Goal: Navigation & Orientation: Find specific page/section

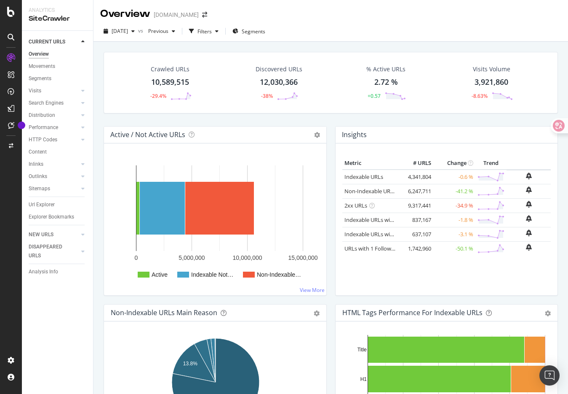
scroll to position [1, 0]
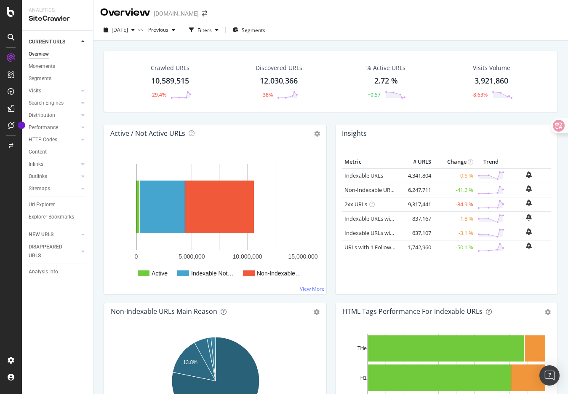
click at [420, 38] on div "2025 Sep. 19th vs Previous Filters Segments" at bounding box center [331, 31] width 475 height 17
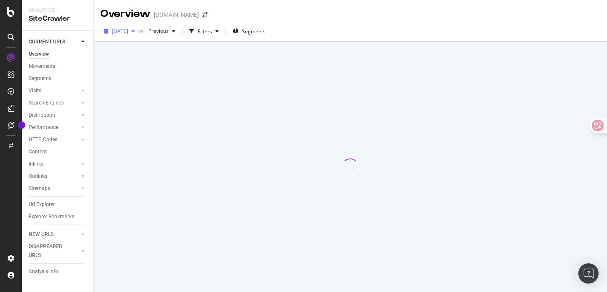
click at [128, 32] on span "[DATE]" at bounding box center [120, 30] width 16 height 7
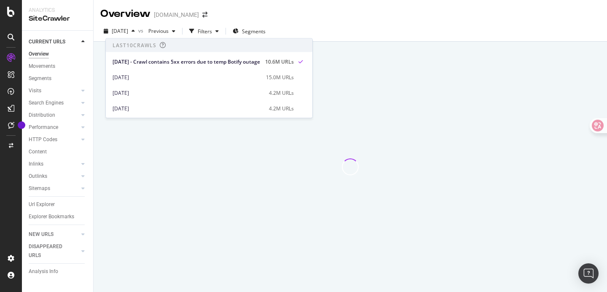
click at [185, 145] on div at bounding box center [350, 167] width 513 height 250
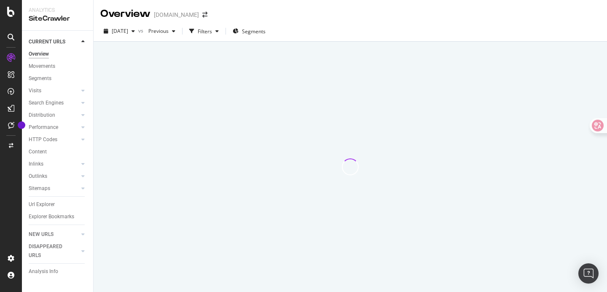
click at [231, 14] on div "Overview Gumtree.com" at bounding box center [350, 10] width 513 height 21
click at [10, 58] on icon at bounding box center [11, 58] width 8 height 8
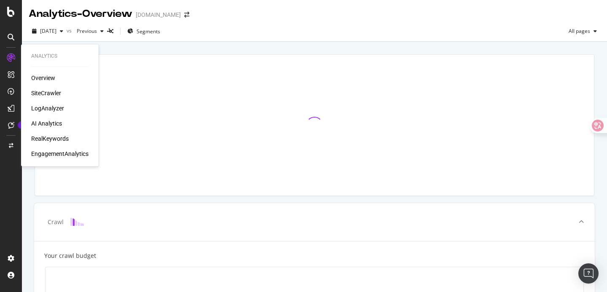
click at [51, 93] on div "SiteCrawler" at bounding box center [46, 93] width 30 height 8
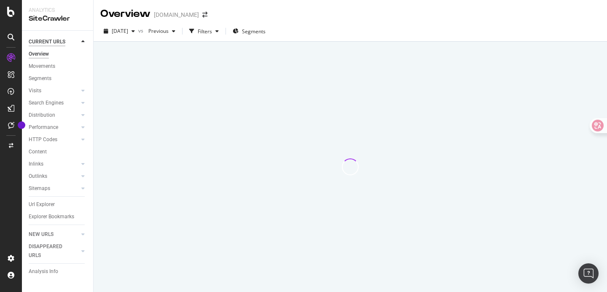
click at [54, 42] on div "CURRENT URLS" at bounding box center [47, 42] width 37 height 9
click at [43, 56] on div "Overview" at bounding box center [39, 54] width 20 height 9
click at [60, 43] on div "CURRENT URLS" at bounding box center [47, 42] width 37 height 9
click at [128, 30] on span "2025 Sep. 19th" at bounding box center [120, 30] width 16 height 7
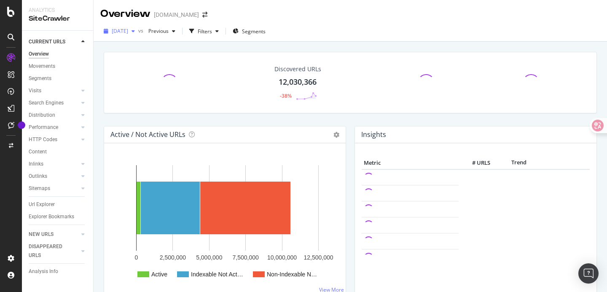
click at [128, 33] on span "2025 Sep. 19th" at bounding box center [120, 30] width 16 height 7
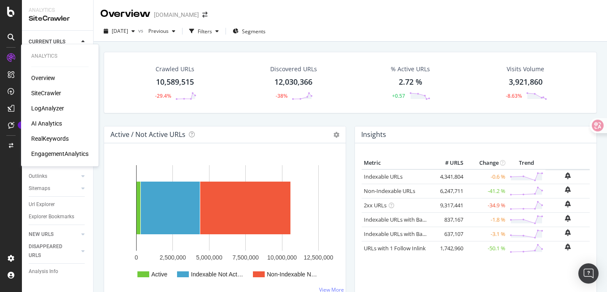
click at [43, 78] on div "Overview" at bounding box center [43, 78] width 24 height 8
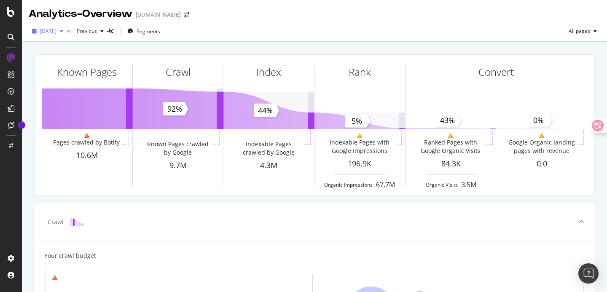
click at [56, 34] on span "2025 Sep. 19th" at bounding box center [48, 30] width 16 height 7
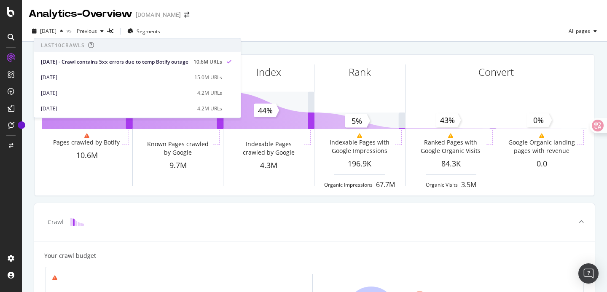
click at [277, 201] on div "Known Pages Pages crawled by Botify 10.6M Crawl Known Pages crawled by Google 9…" at bounding box center [314, 125] width 570 height 155
